Goal: Task Accomplishment & Management: Manage account settings

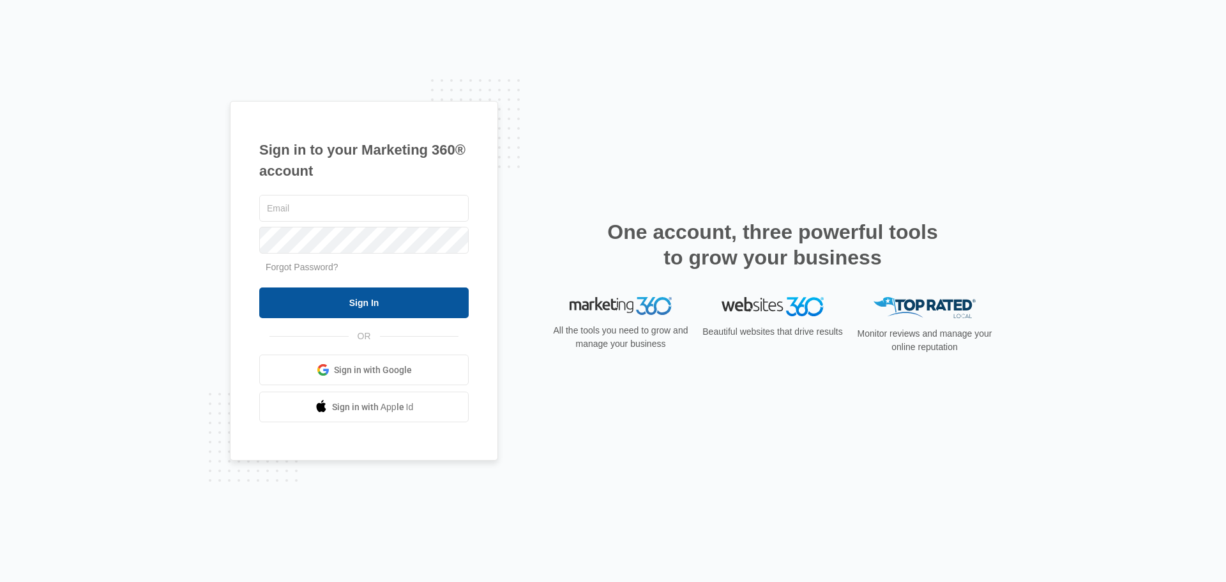
type input "[EMAIL_ADDRESS][DOMAIN_NAME]"
click at [340, 303] on input "Sign In" at bounding box center [363, 302] width 209 height 31
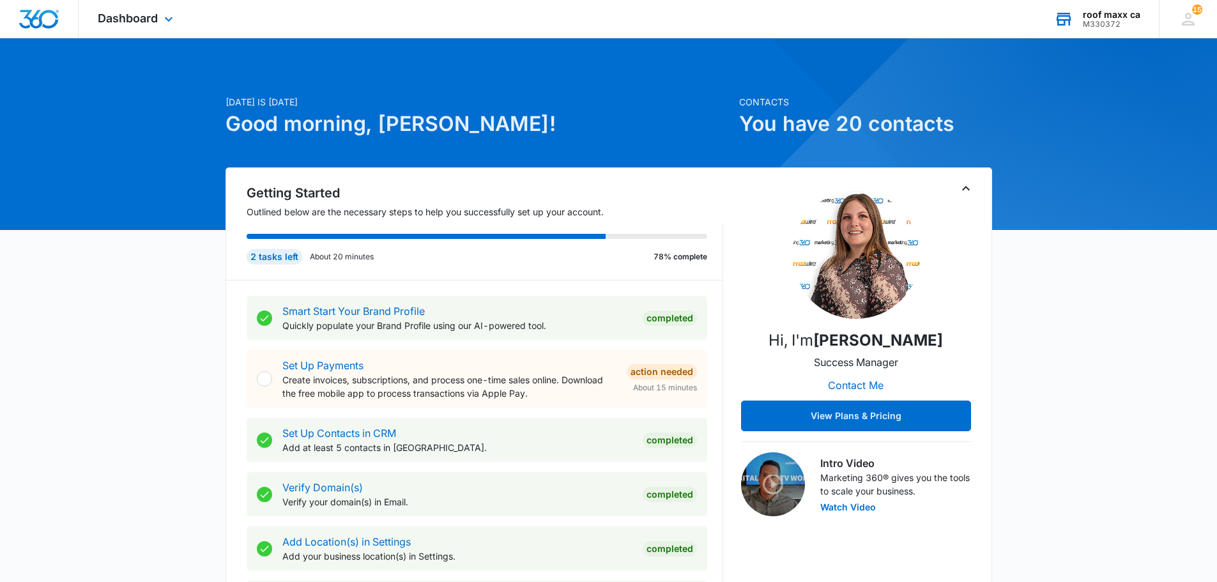
click at [1100, 26] on div "M330372" at bounding box center [1111, 24] width 57 height 9
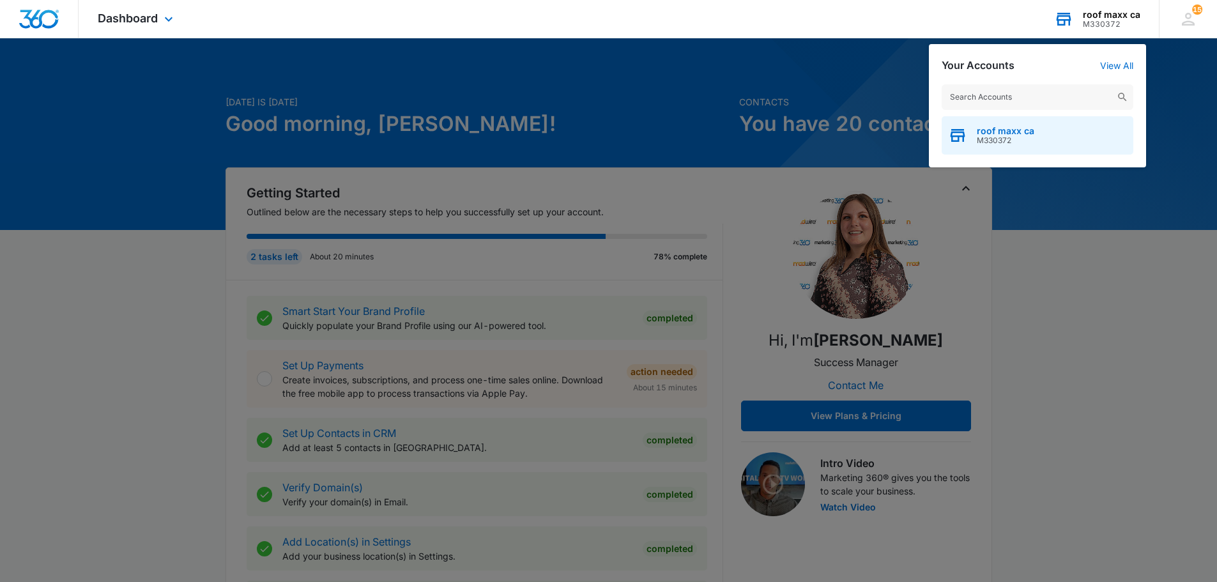
click at [1007, 130] on span "roof maxx ca" at bounding box center [1005, 131] width 57 height 10
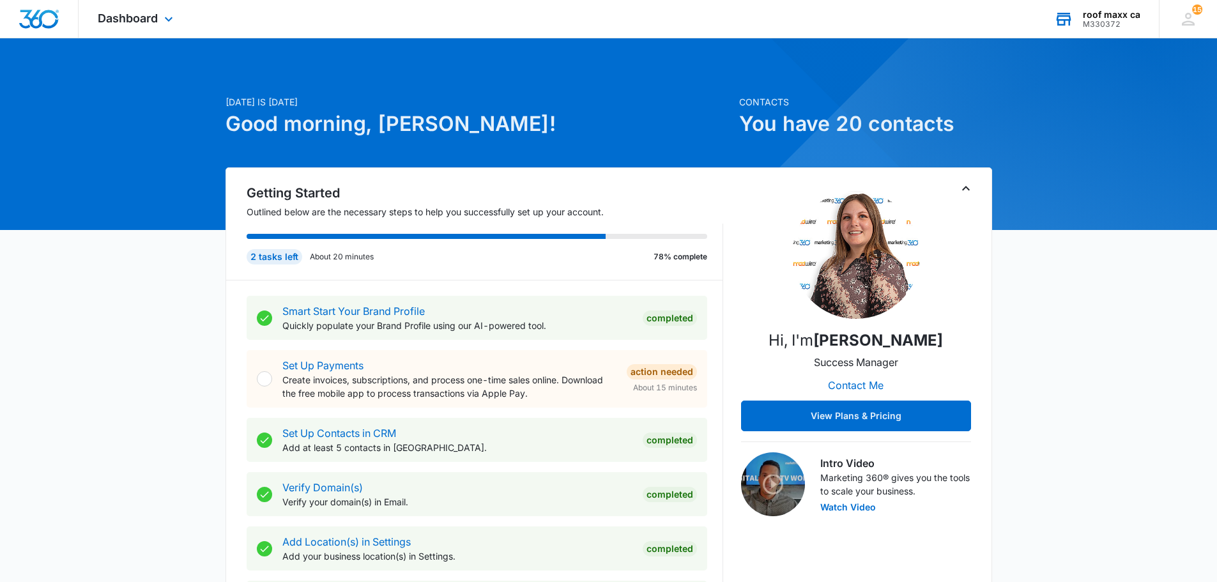
click at [1105, 25] on div "M330372" at bounding box center [1111, 24] width 57 height 9
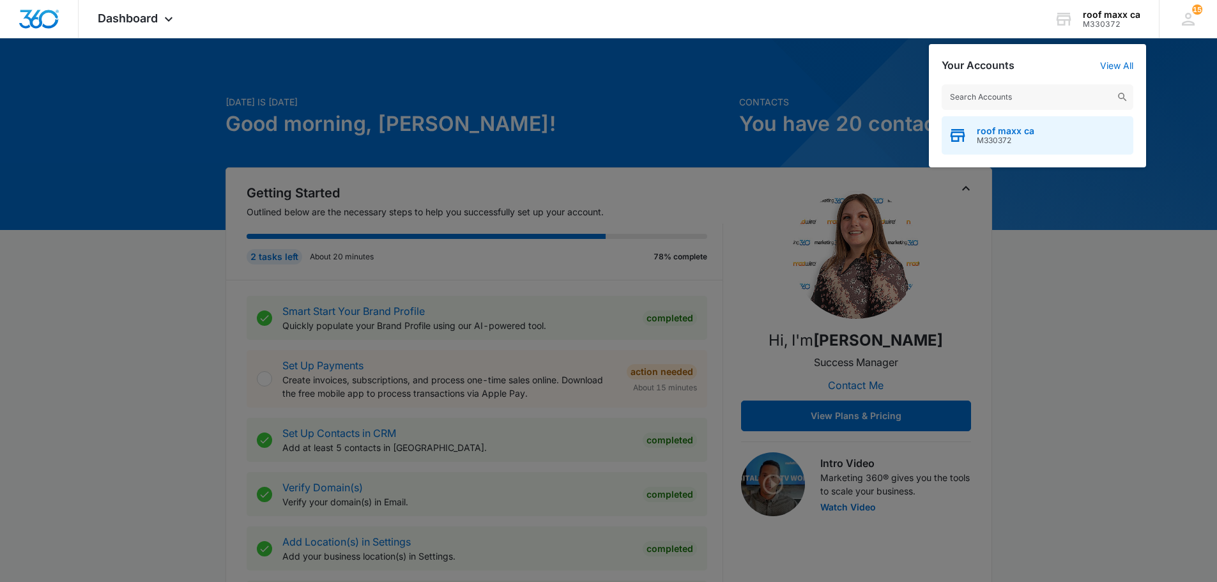
click at [987, 142] on span "M330372" at bounding box center [1005, 140] width 57 height 9
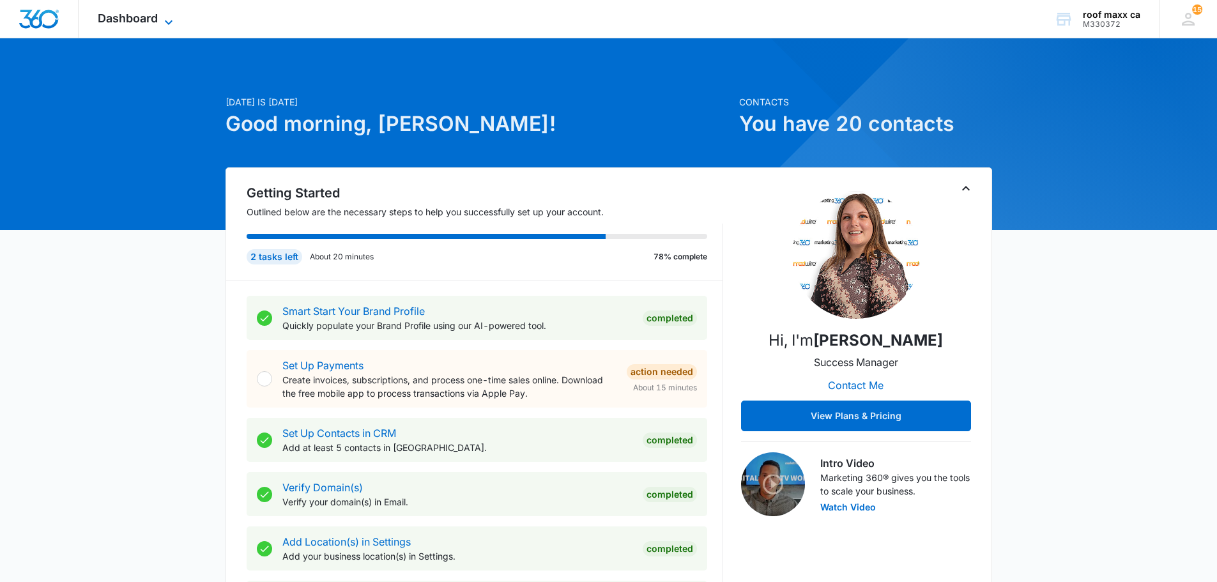
click at [142, 17] on span "Dashboard" at bounding box center [128, 17] width 60 height 13
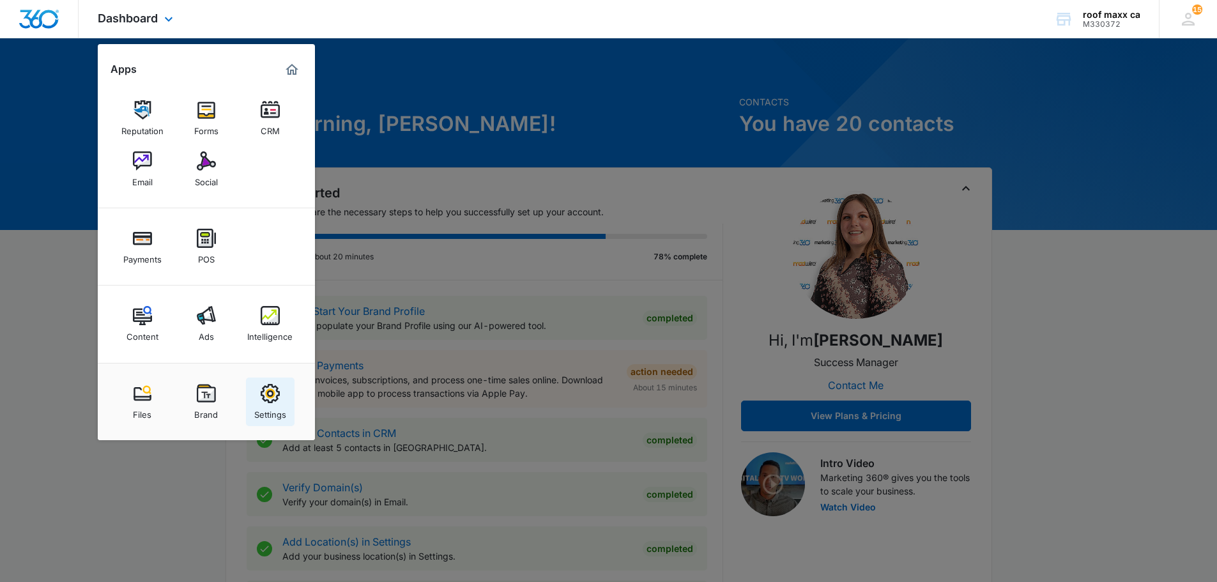
click at [268, 394] on img at bounding box center [270, 393] width 19 height 19
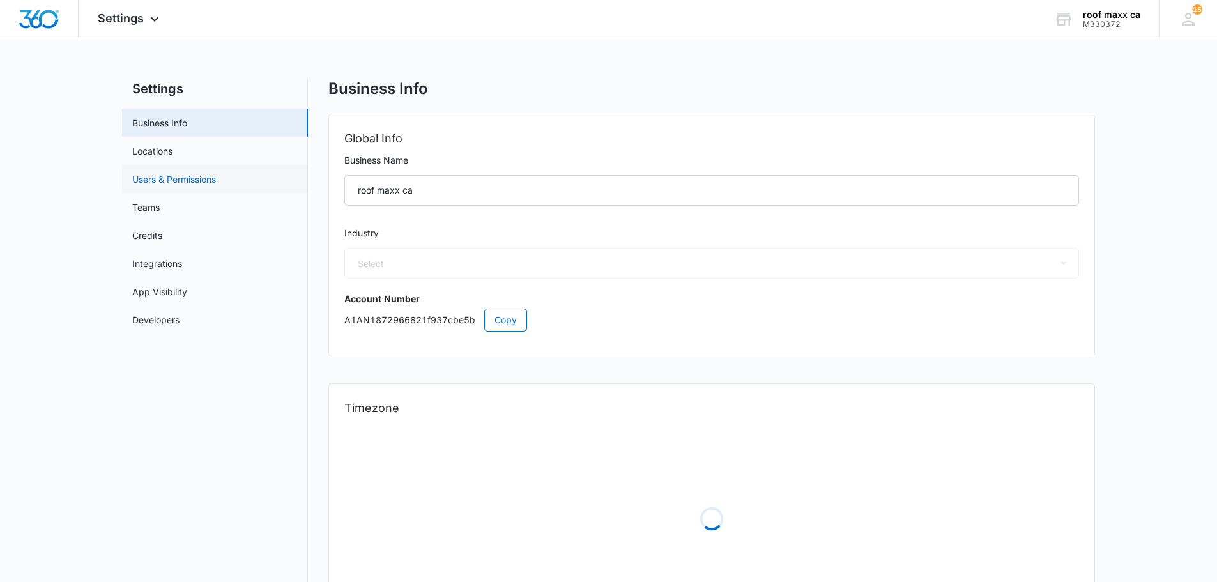
select select "6"
select select "US"
select select "America/[GEOGRAPHIC_DATA]"
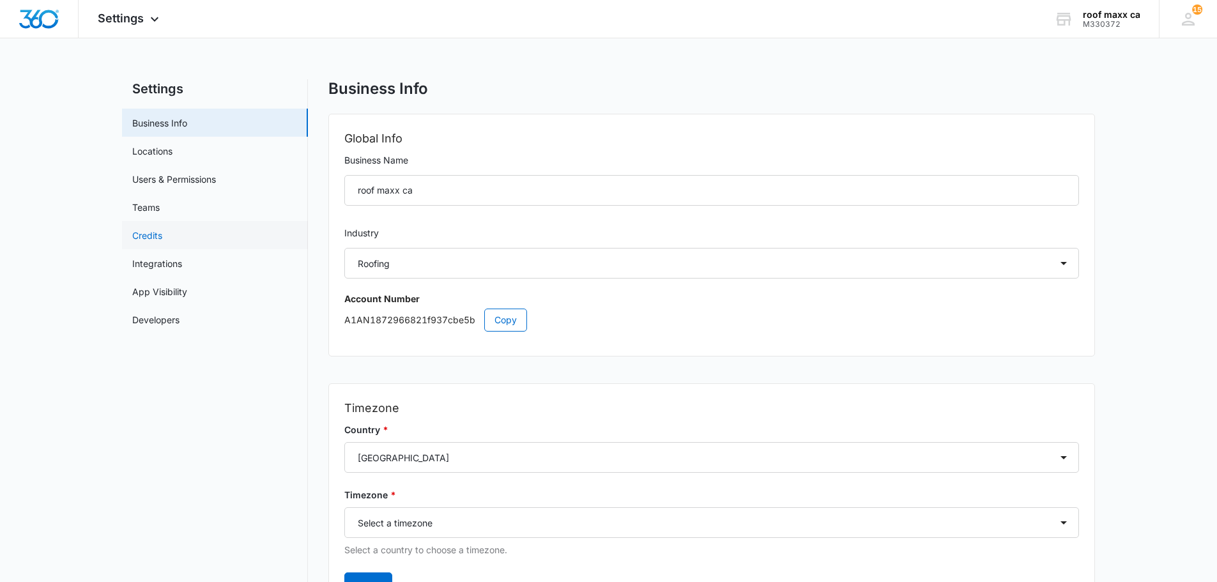
click at [144, 229] on link "Credits" at bounding box center [147, 235] width 30 height 13
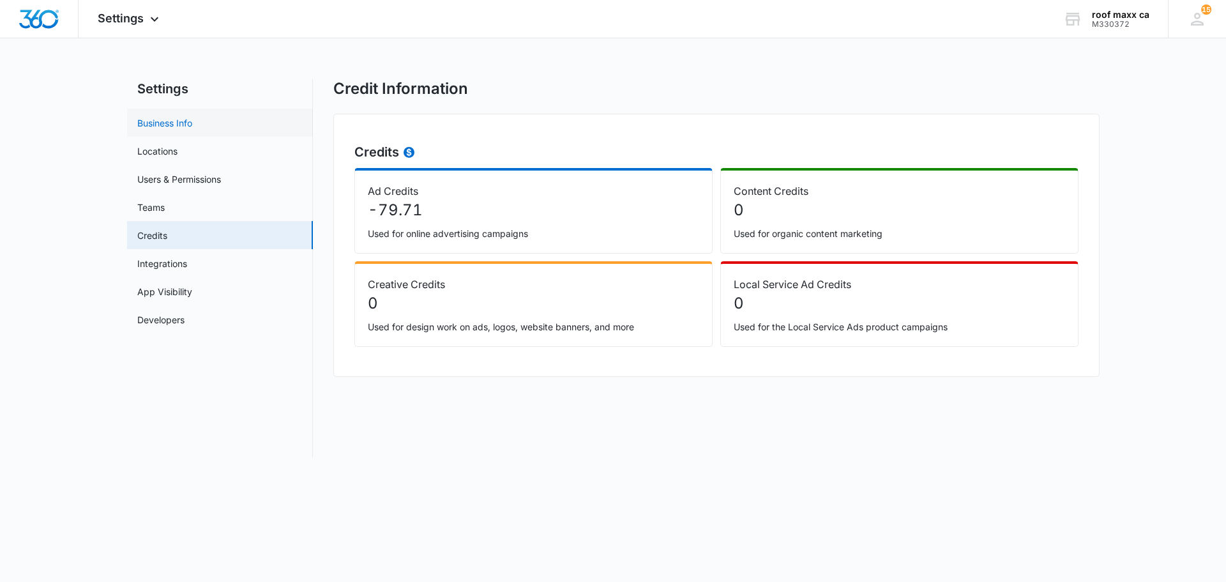
click at [164, 124] on link "Business Info" at bounding box center [164, 122] width 55 height 13
select select "6"
select select "US"
select select "America/[GEOGRAPHIC_DATA]"
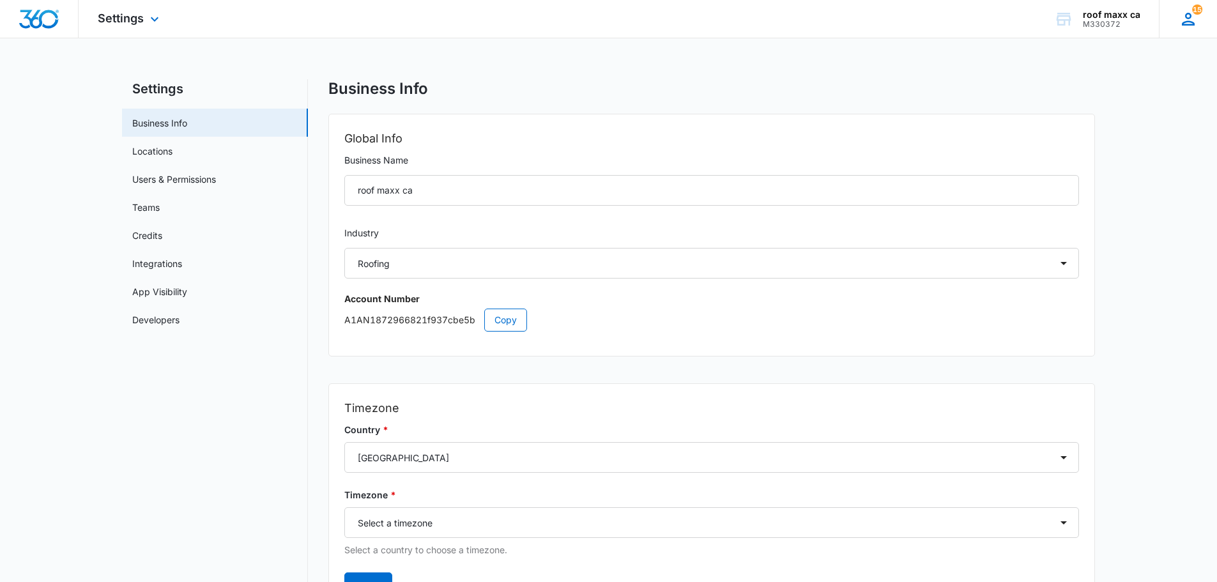
click at [1195, 20] on icon at bounding box center [1187, 19] width 19 height 19
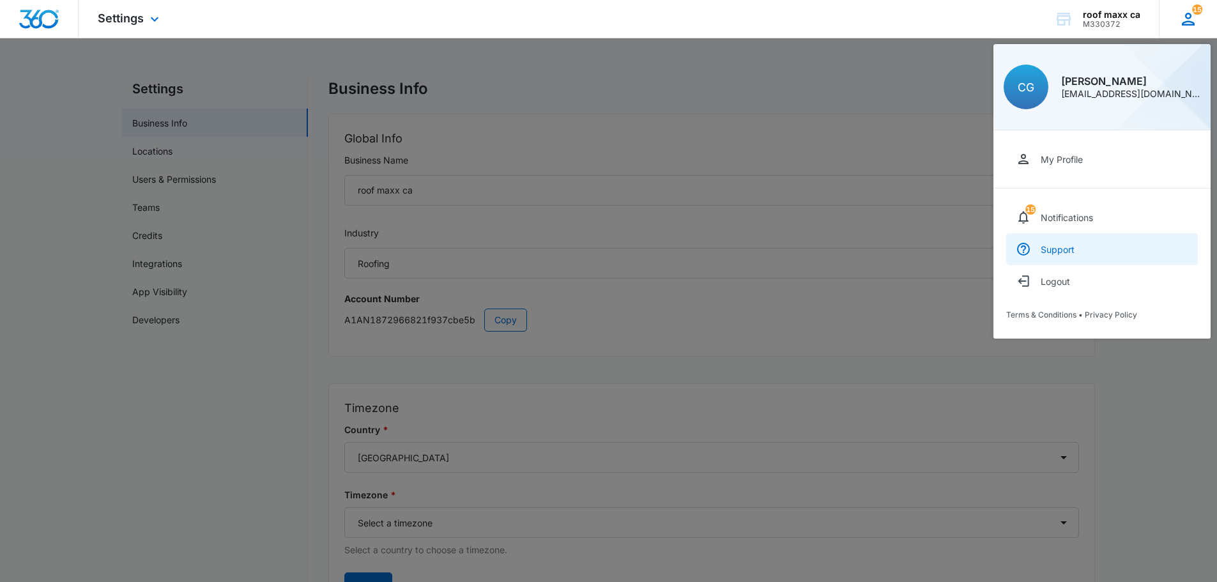
click at [1056, 247] on div "Support" at bounding box center [1057, 249] width 34 height 11
click at [812, 96] on div at bounding box center [608, 291] width 1217 height 582
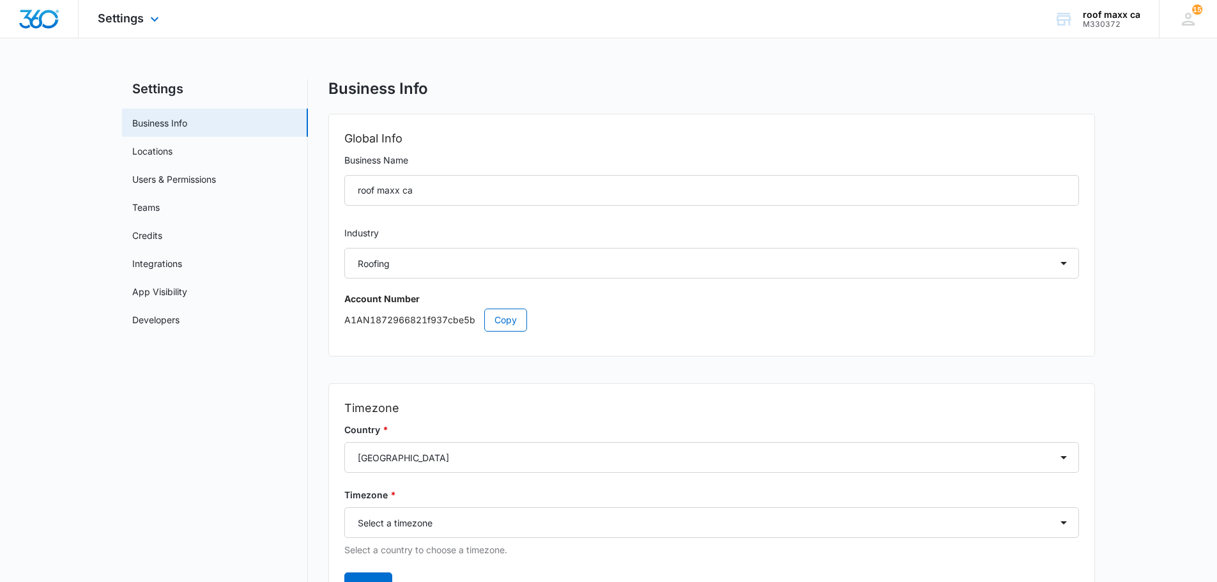
click at [9, 17] on div at bounding box center [39, 19] width 79 height 38
click at [20, 17] on img "Dashboard" at bounding box center [39, 19] width 41 height 19
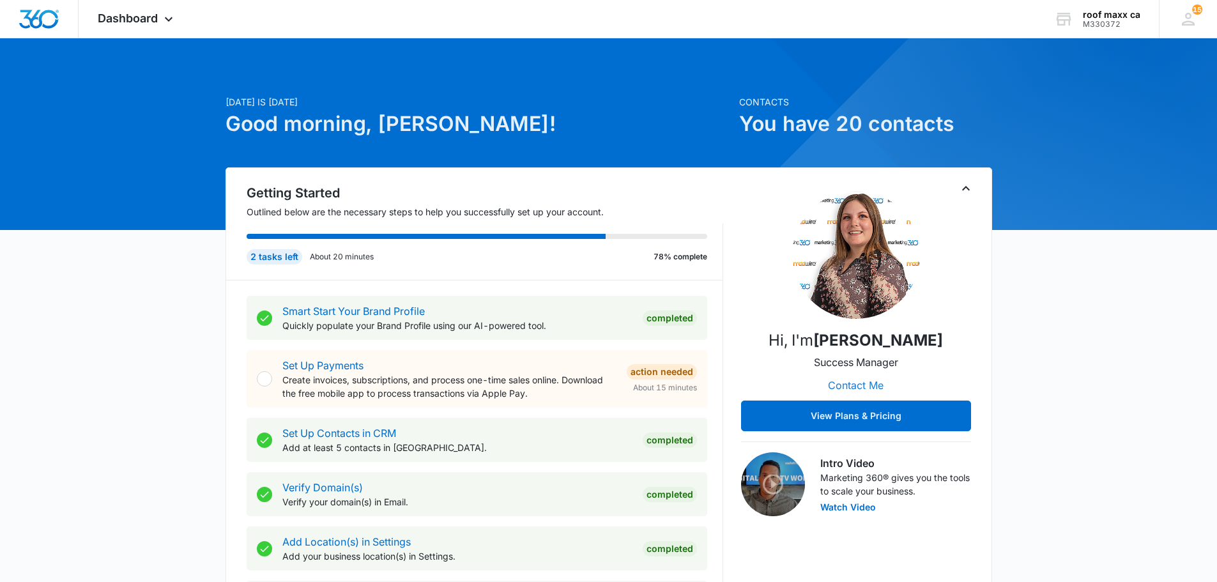
click at [855, 386] on button "Contact Me" at bounding box center [855, 385] width 81 height 31
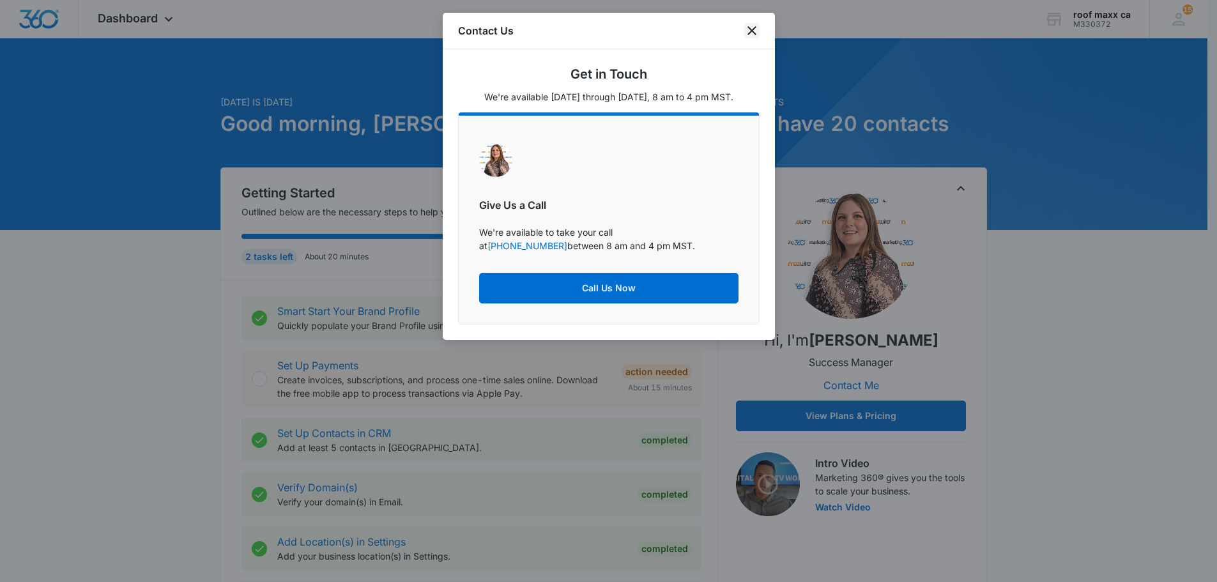
click at [750, 30] on icon "close" at bounding box center [751, 30] width 15 height 15
